Goal: Information Seeking & Learning: Learn about a topic

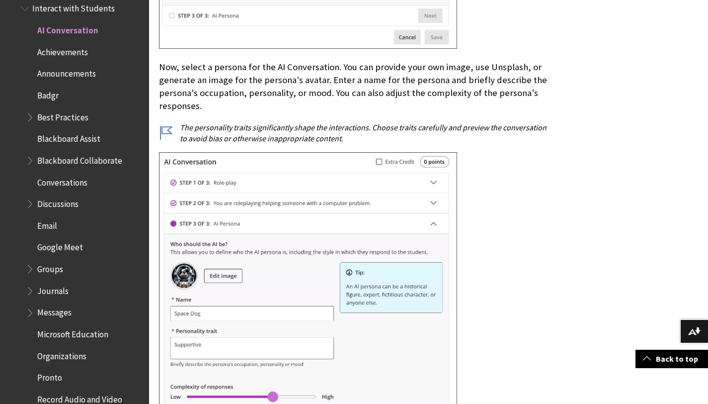
scroll to position [2148, 0]
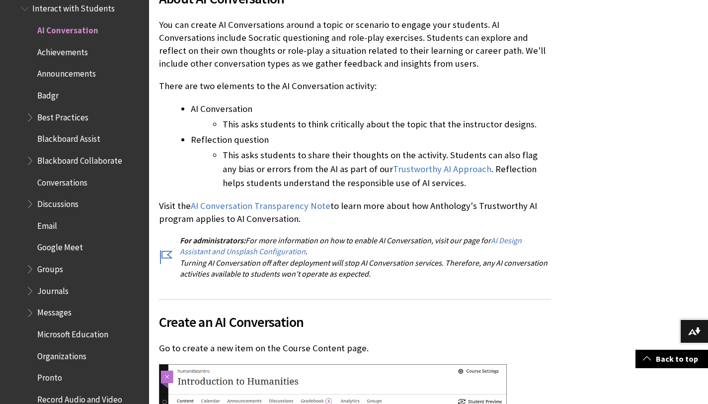
scroll to position [294, 0]
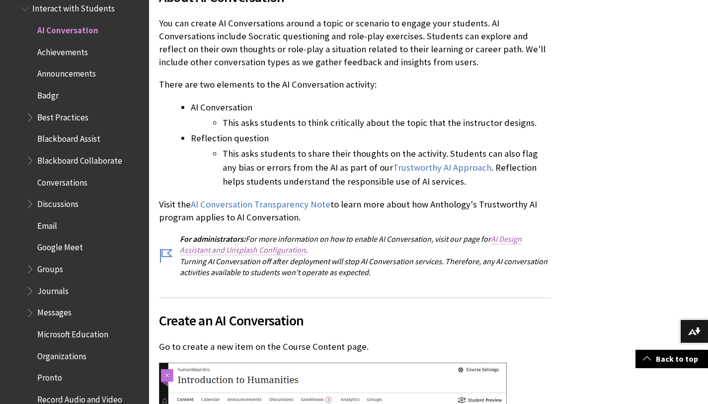
click at [498, 238] on link "AI Design Assistant and Unsplash Configuration" at bounding box center [351, 244] width 342 height 21
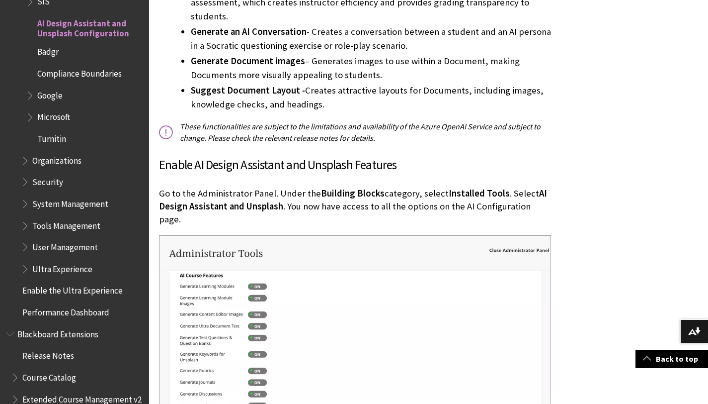
scroll to position [506, 0]
